Goal: Transaction & Acquisition: Subscribe to service/newsletter

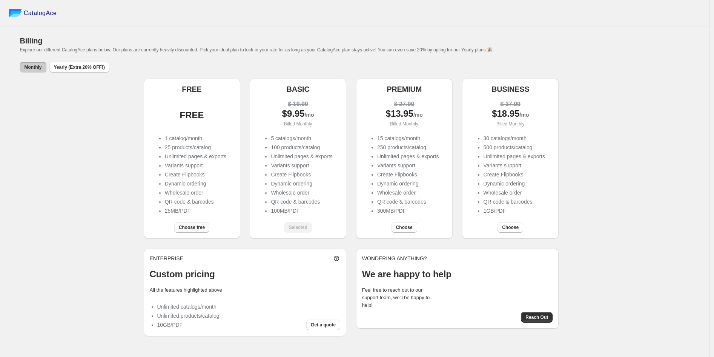
click at [190, 227] on span "Choose free" at bounding box center [192, 227] width 26 height 6
click at [635, 118] on div "FREE FREE 1 catalog/month 25 products/catalog Unlimited pages & exports Variant…" at bounding box center [355, 206] width 670 height 257
